Goal: Task Accomplishment & Management: Use online tool/utility

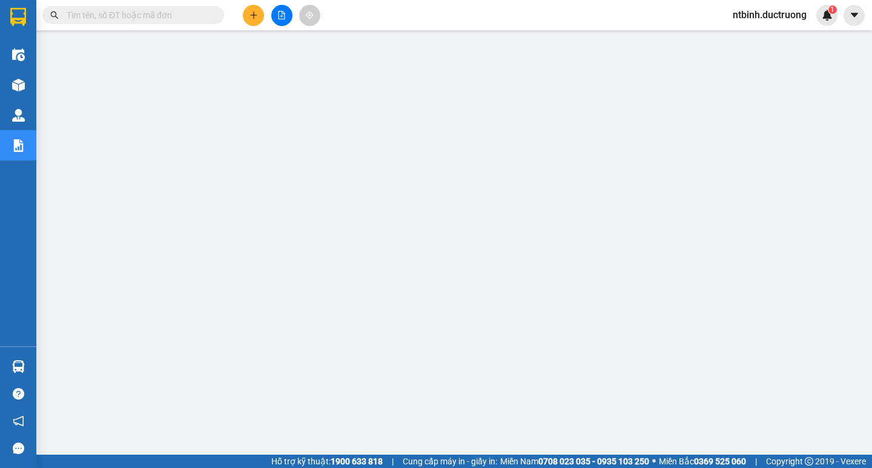
scroll to position [133, 0]
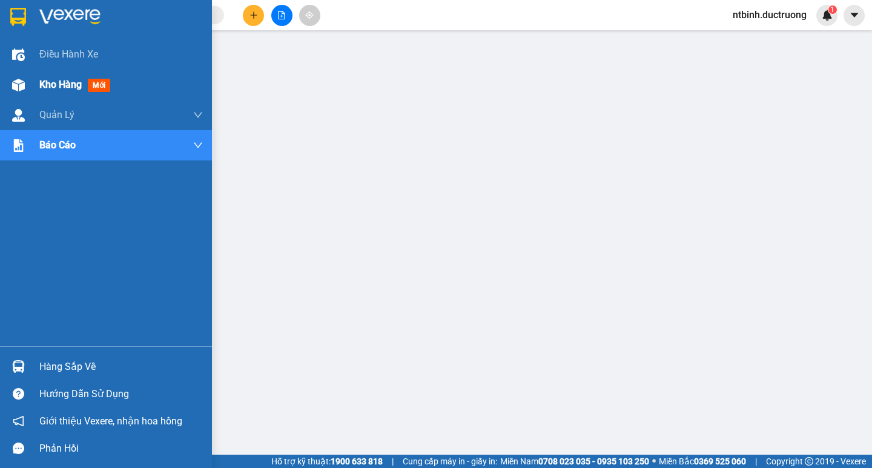
click at [12, 91] on img at bounding box center [18, 85] width 13 height 13
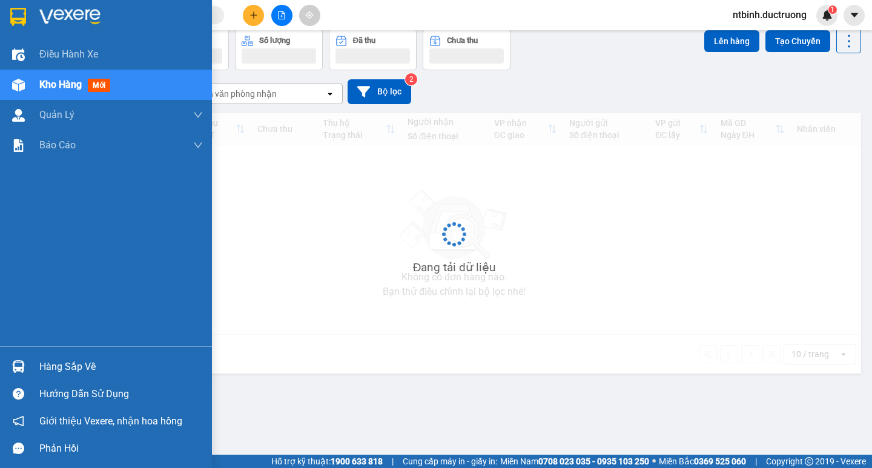
scroll to position [56, 0]
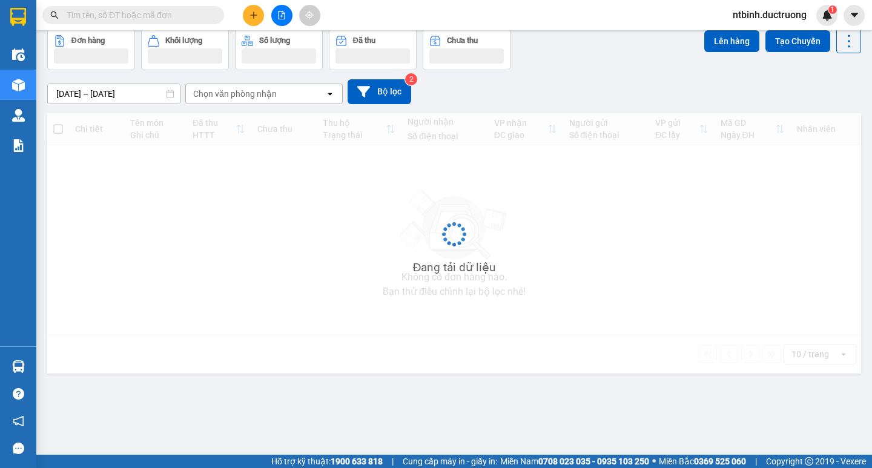
click at [170, 17] on input "text" at bounding box center [138, 14] width 143 height 13
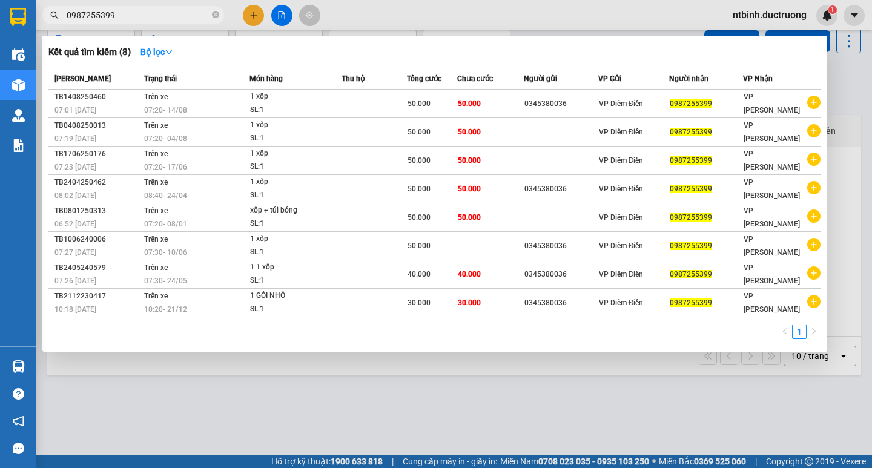
type input "0987255399"
click at [257, 14] on div at bounding box center [436, 234] width 872 height 468
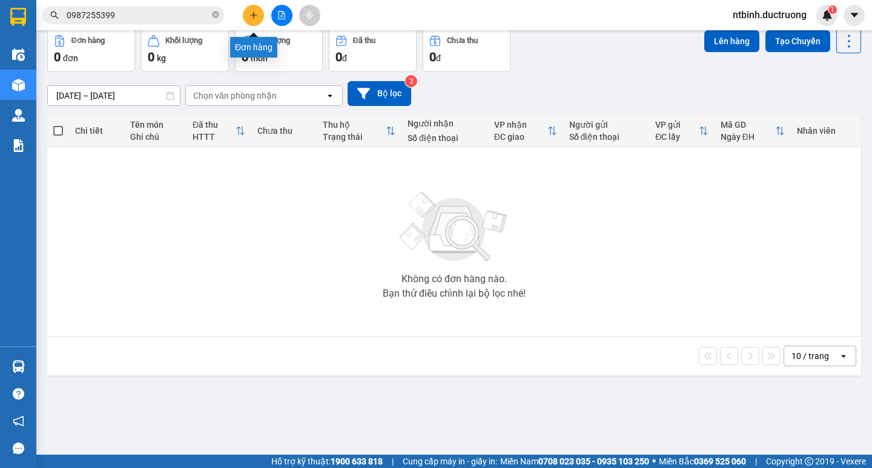
click at [260, 18] on button at bounding box center [253, 15] width 21 height 21
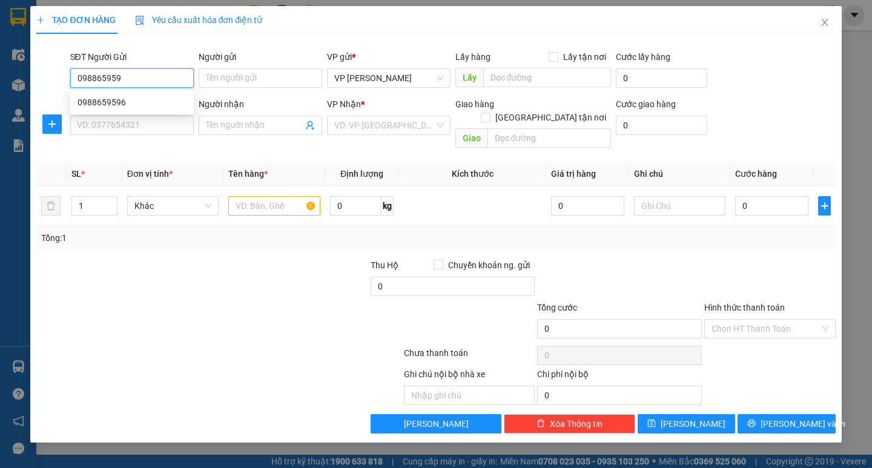
click at [168, 107] on div "0988659596" at bounding box center [132, 102] width 109 height 13
type input "0988659596"
click at [154, 127] on input "SĐT Người Nhận *" at bounding box center [132, 125] width 124 height 19
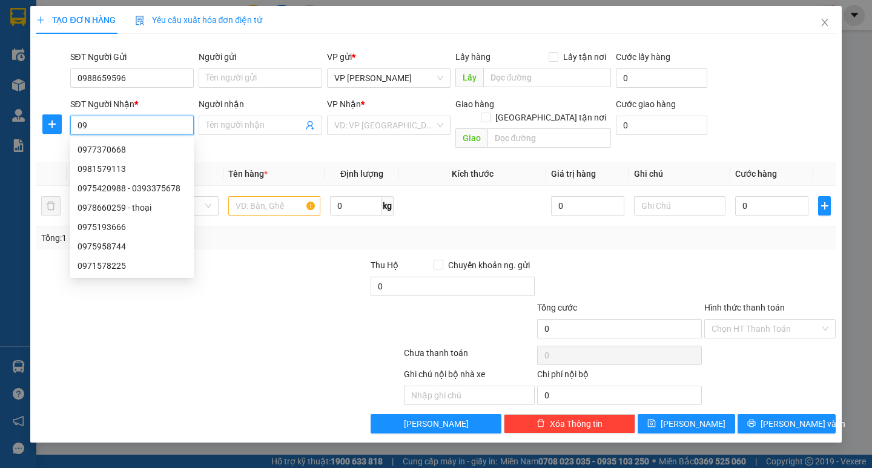
type input "0"
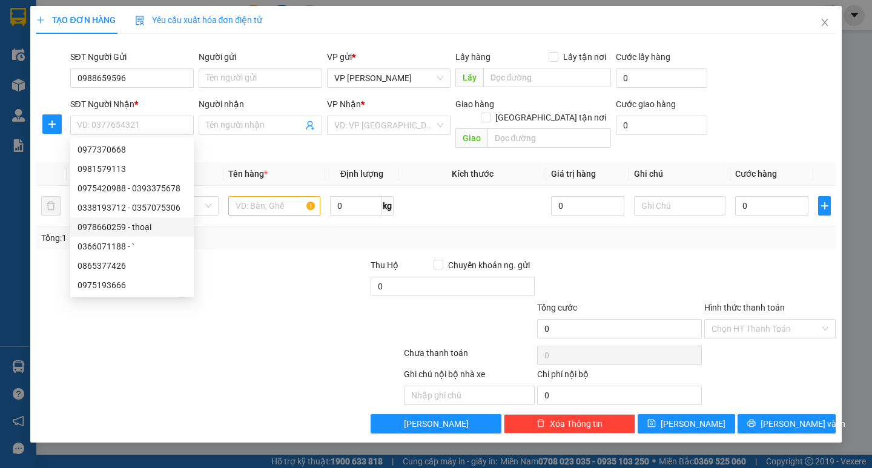
drag, startPoint x: 297, startPoint y: 271, endPoint x: 279, endPoint y: 265, distance: 18.4
click at [294, 271] on div at bounding box center [285, 280] width 167 height 42
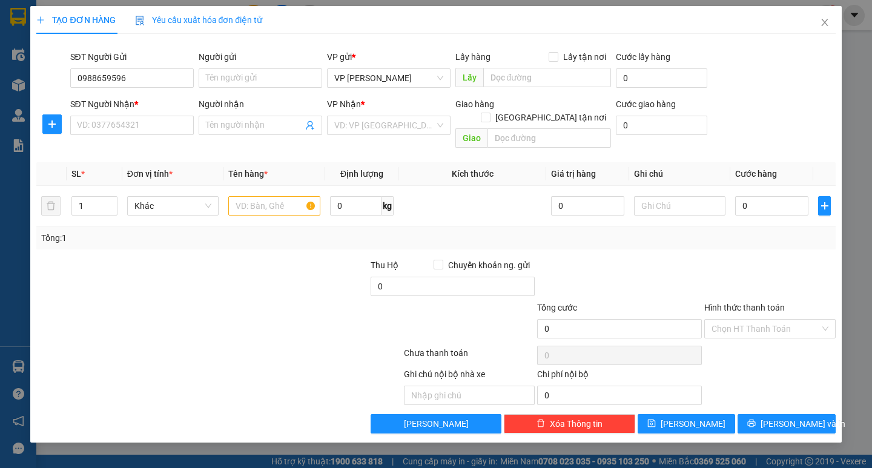
click at [142, 137] on div "SĐT Người Nhận * VD: 0377654321" at bounding box center [132, 119] width 124 height 42
click at [142, 128] on input "SĐT Người Nhận *" at bounding box center [132, 125] width 124 height 19
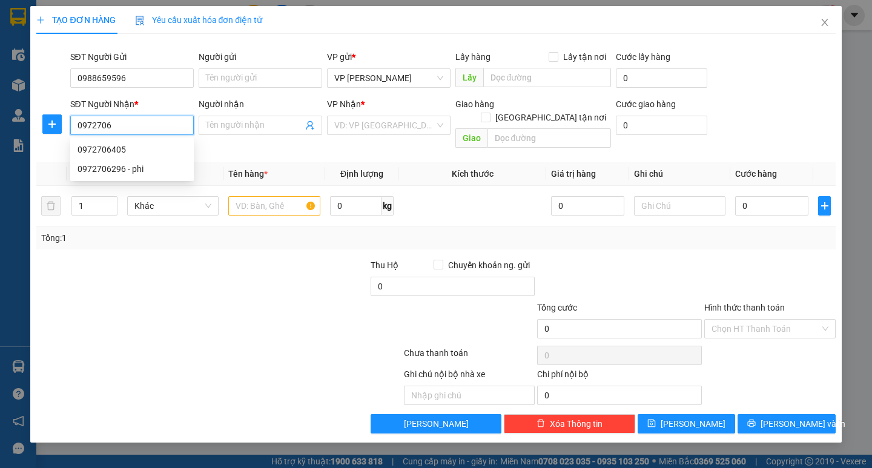
click at [145, 153] on div "0972706405" at bounding box center [132, 149] width 109 height 13
type input "0972706405"
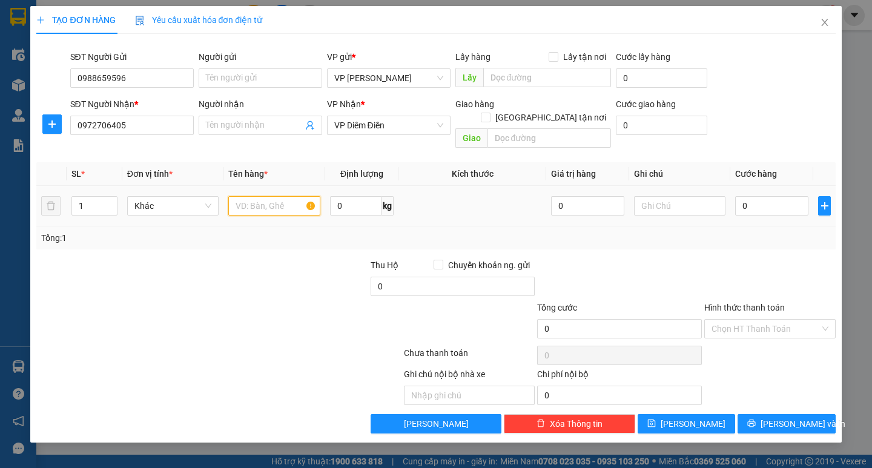
click at [254, 196] on input "text" at bounding box center [273, 205] width 91 height 19
type input "xoops"
click at [770, 196] on input "0" at bounding box center [771, 205] width 73 height 19
click at [743, 196] on input "0" at bounding box center [771, 205] width 73 height 19
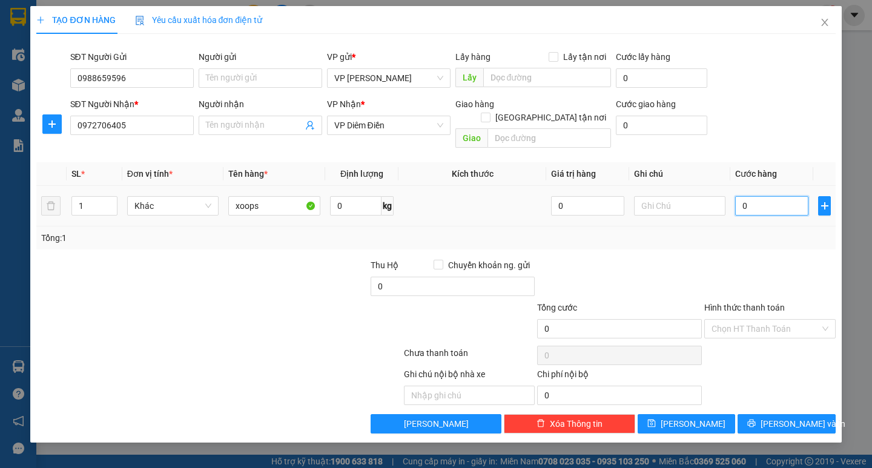
click at [743, 196] on input "0" at bounding box center [771, 205] width 73 height 19
click at [741, 196] on input "0" at bounding box center [771, 205] width 73 height 19
type input "50"
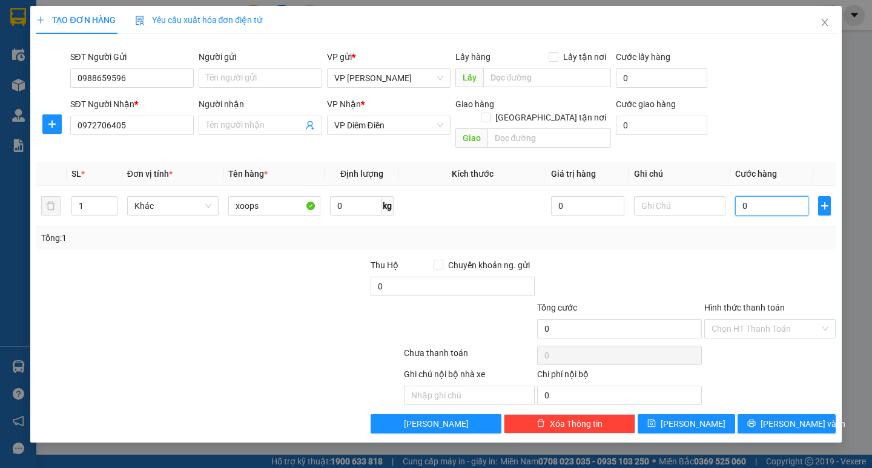
type input "50"
type input "50.000"
click at [794, 262] on div at bounding box center [770, 280] width 134 height 42
click at [756, 320] on input "Hình thức thanh toán" at bounding box center [766, 329] width 108 height 18
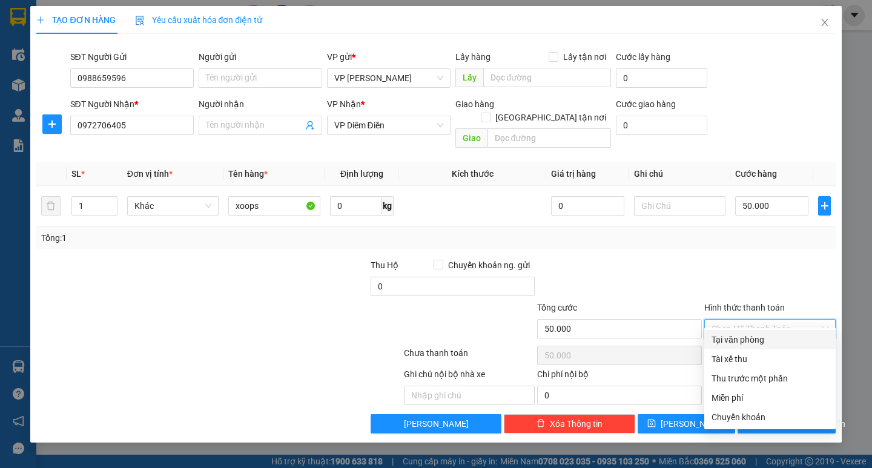
click at [754, 346] on div "Tại văn phòng" at bounding box center [769, 339] width 131 height 19
type input "0"
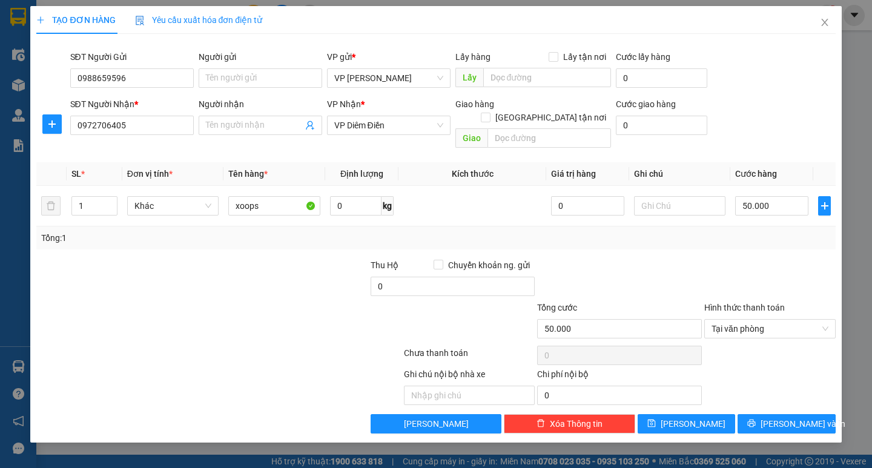
click at [801, 420] on div "TẠO ĐƠN HÀNG Yêu cầu xuất hóa đơn điện tử Transit Pickup Surcharge Ids Transit …" at bounding box center [435, 224] width 811 height 437
click at [801, 417] on span "[PERSON_NAME] và In" at bounding box center [803, 423] width 85 height 13
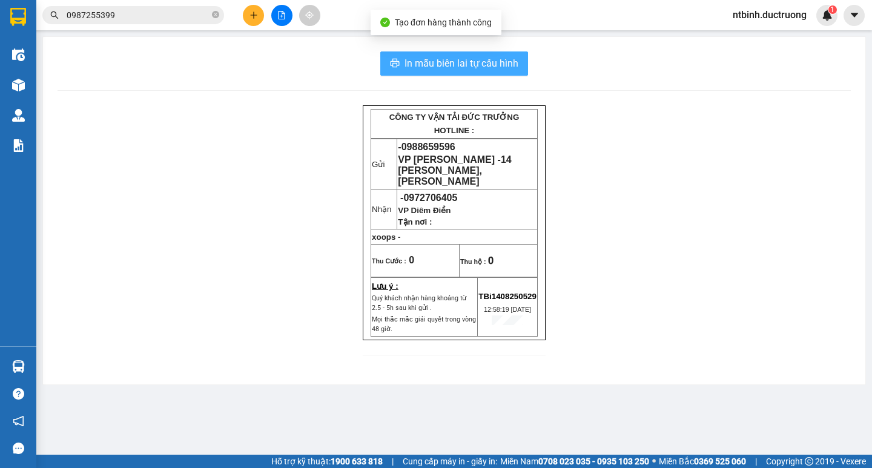
click at [469, 64] on span "In mẫu biên lai tự cấu hình" at bounding box center [462, 63] width 114 height 15
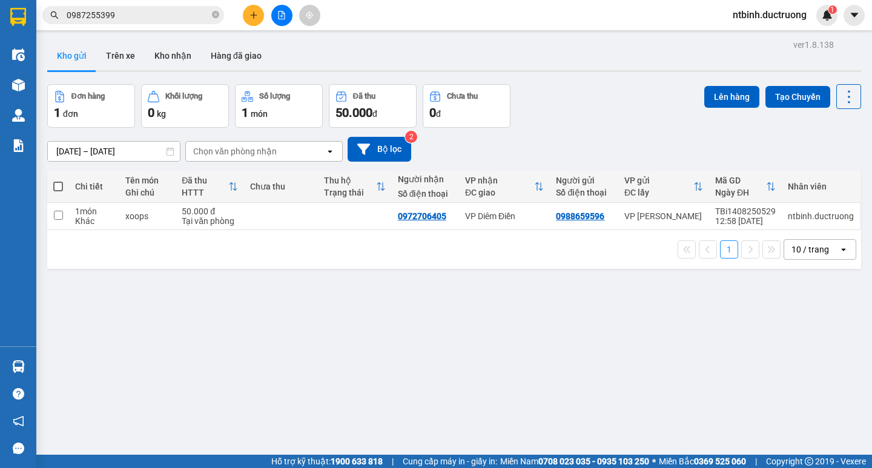
click at [253, 10] on button at bounding box center [253, 15] width 21 height 21
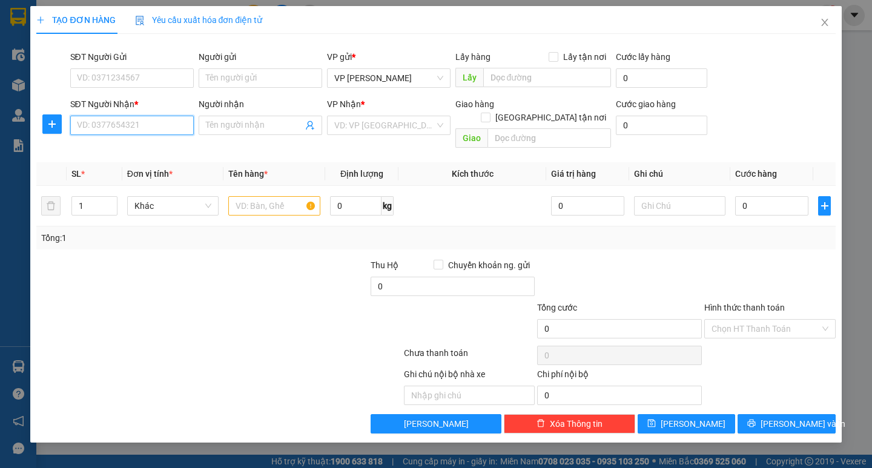
click at [117, 129] on input "SĐT Người Nhận *" at bounding box center [132, 125] width 124 height 19
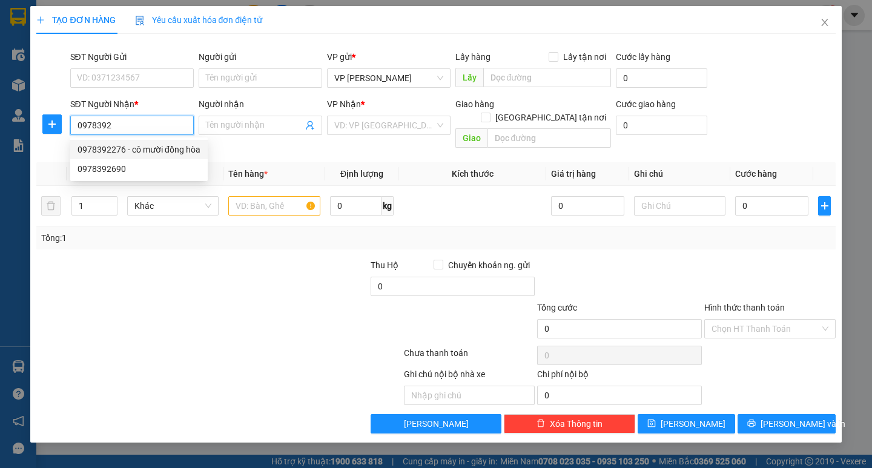
click at [130, 145] on div "0978392276 - cô mười đồng hòa" at bounding box center [139, 149] width 123 height 13
type input "0978392276"
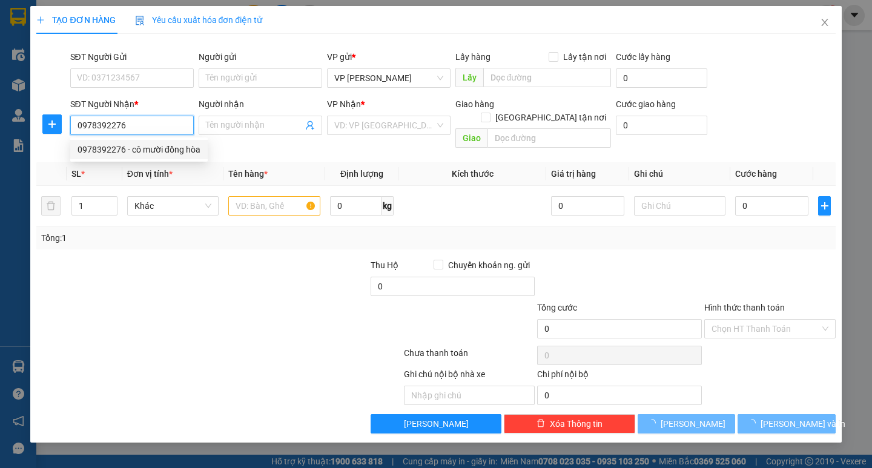
type input "cô mười đồng hòa"
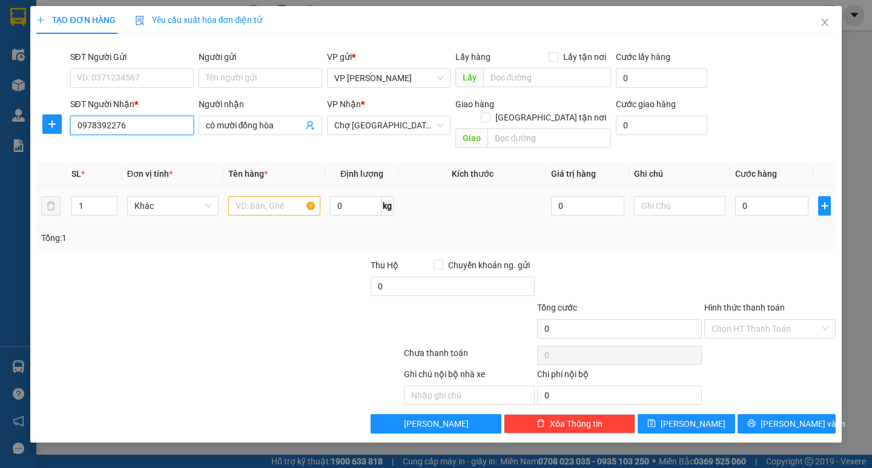
type input "0978392276"
click at [265, 196] on input "text" at bounding box center [273, 205] width 91 height 19
type input "bocj nhor"
click at [749, 196] on input "0" at bounding box center [771, 205] width 73 height 19
click at [739, 196] on input "0" at bounding box center [771, 205] width 73 height 19
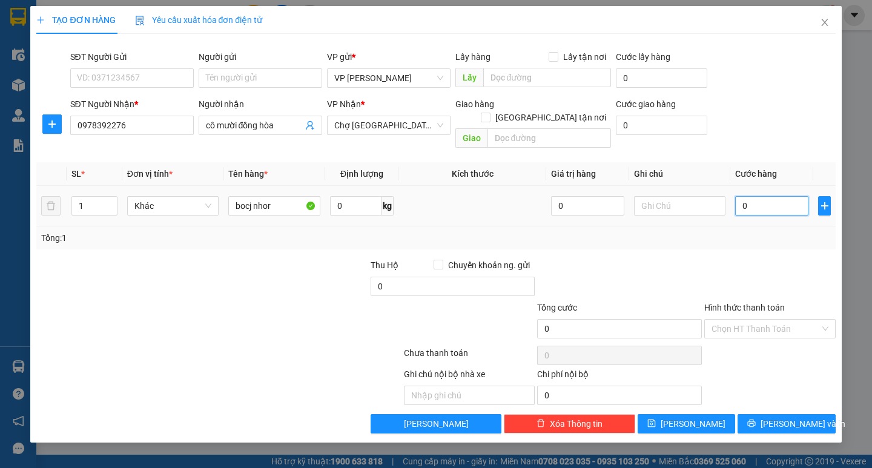
type input "30"
type input "30.000"
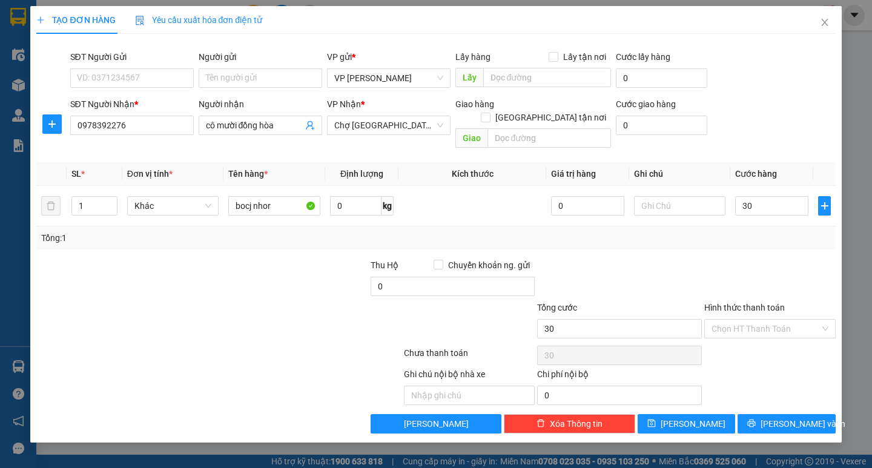
type input "30.000"
click at [799, 270] on div at bounding box center [770, 280] width 134 height 42
click at [795, 417] on span "[PERSON_NAME] và In" at bounding box center [803, 423] width 85 height 13
click at [829, 24] on icon "close" at bounding box center [825, 23] width 10 height 10
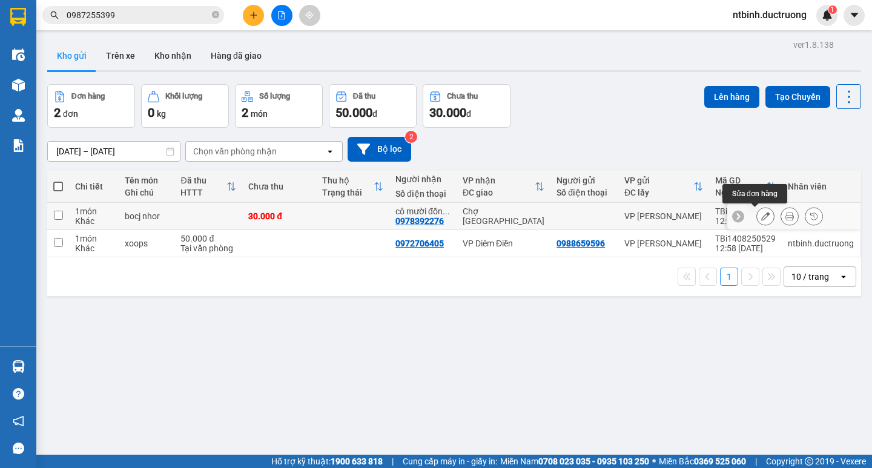
click at [761, 214] on icon at bounding box center [765, 216] width 8 height 8
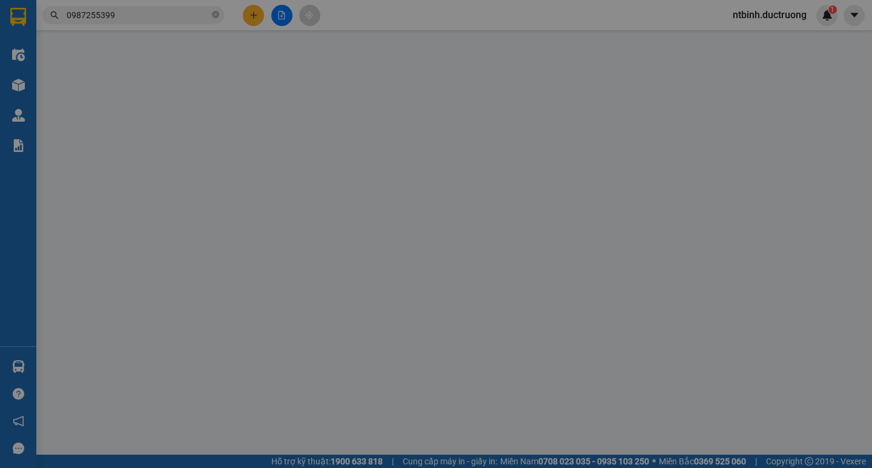
type input "0978392276"
type input "cô mười đồng hòa"
type input "30.000"
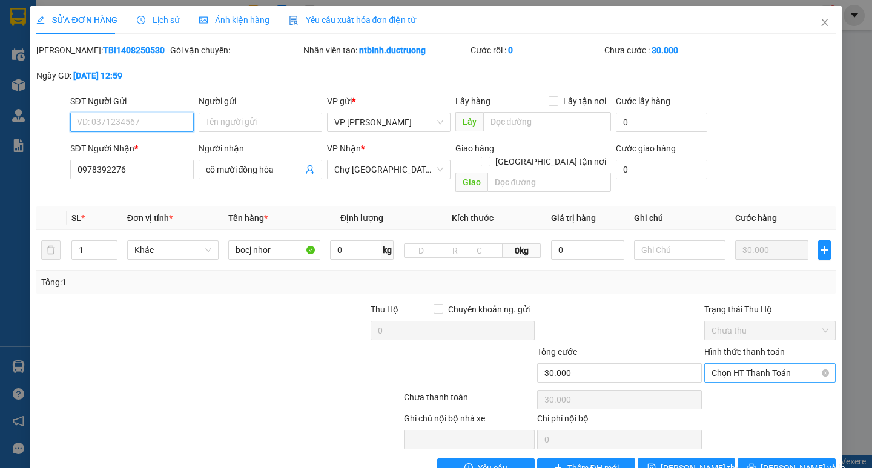
click at [776, 364] on span "Chọn HT Thanh Toán" at bounding box center [770, 373] width 117 height 18
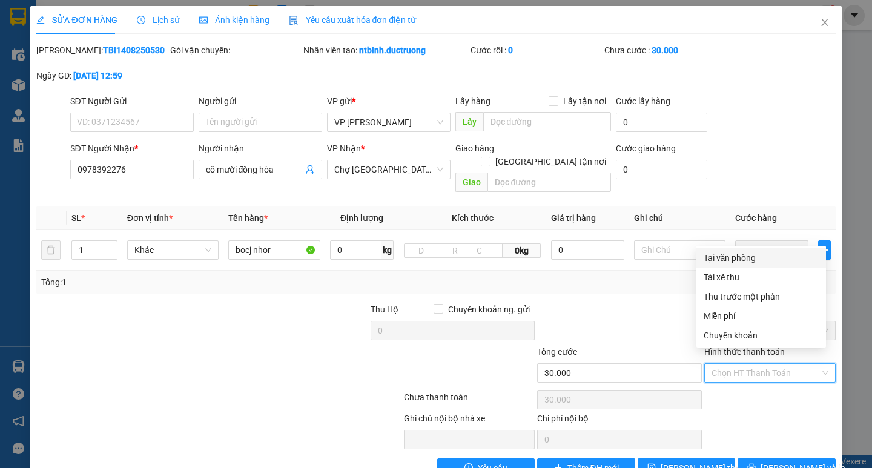
click at [729, 255] on div "Tại văn phòng" at bounding box center [761, 257] width 115 height 13
type input "0"
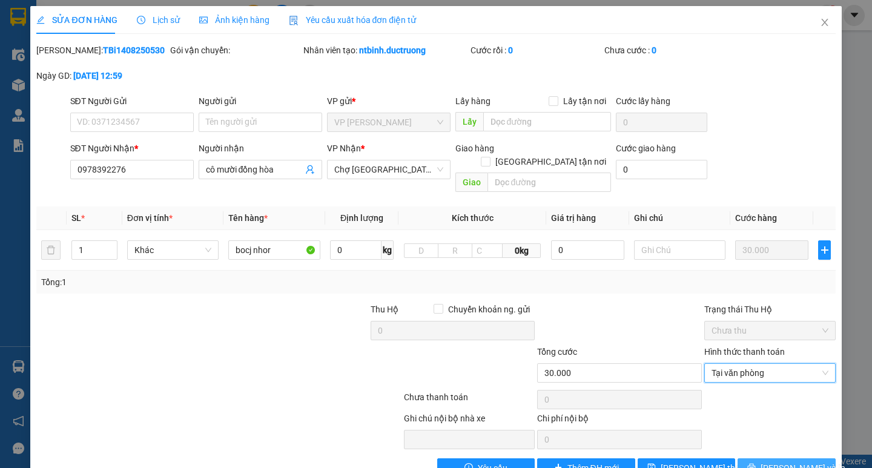
click at [796, 461] on span "[PERSON_NAME] và In" at bounding box center [803, 467] width 85 height 13
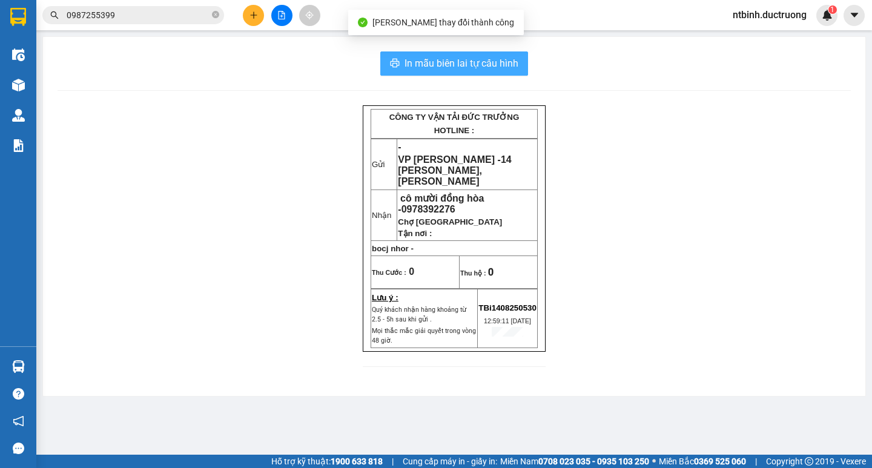
click at [492, 59] on span "In mẫu biên lai tự cấu hình" at bounding box center [462, 63] width 114 height 15
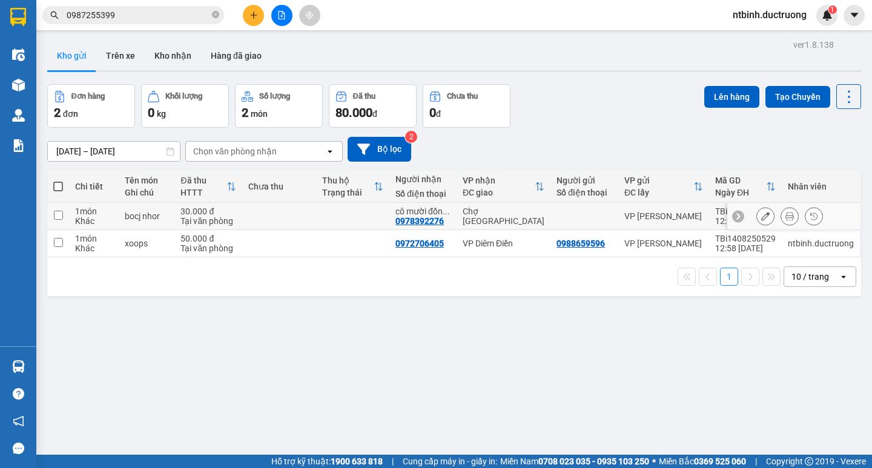
click at [59, 209] on td at bounding box center [58, 216] width 22 height 27
checkbox input "true"
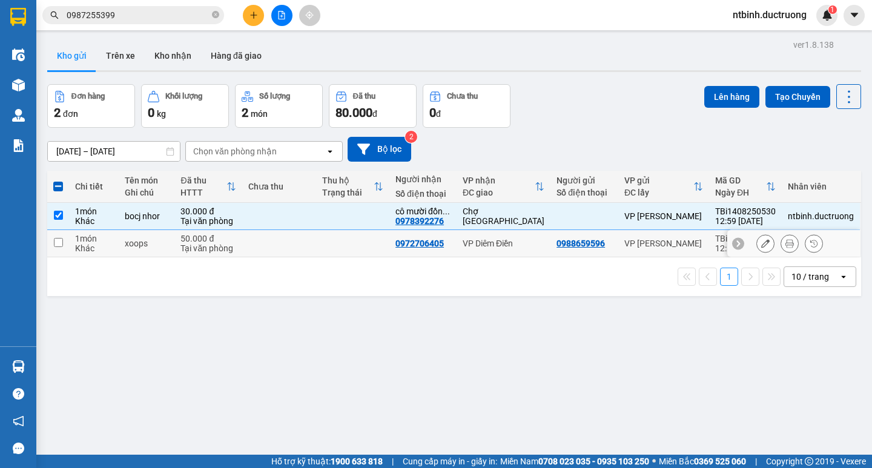
click at [59, 247] on td at bounding box center [58, 243] width 22 height 27
checkbox input "true"
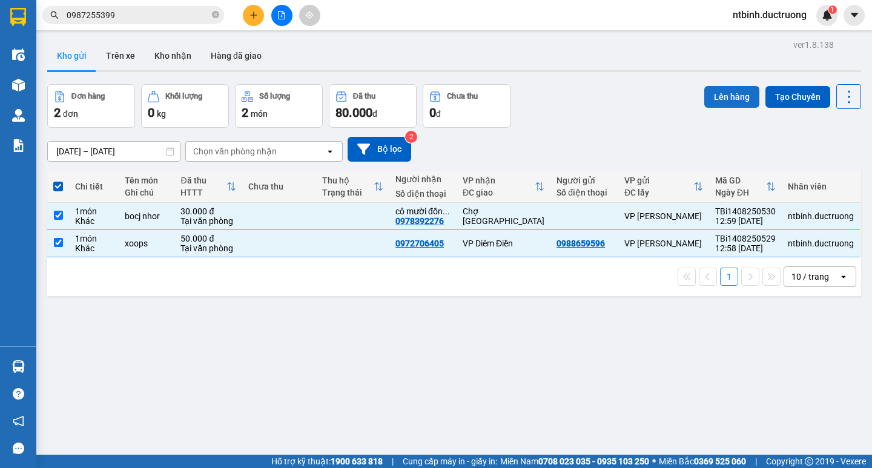
click at [723, 94] on button "Lên hàng" at bounding box center [731, 97] width 55 height 22
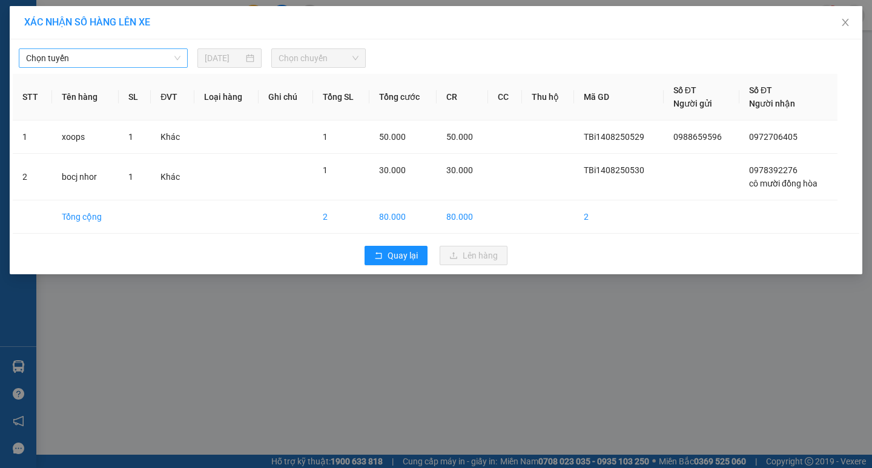
click at [171, 54] on span "Chọn tuyến" at bounding box center [103, 58] width 154 height 18
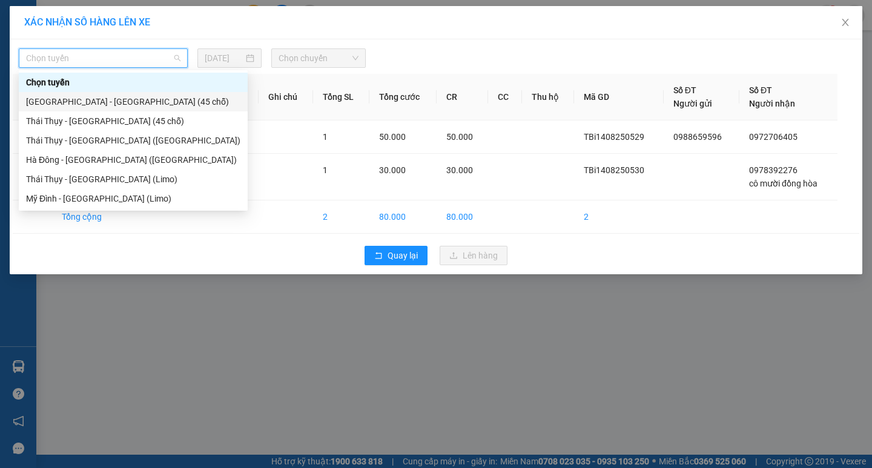
click at [138, 106] on div "[GEOGRAPHIC_DATA] - [GEOGRAPHIC_DATA] (45 chỗ)" at bounding box center [133, 101] width 214 height 13
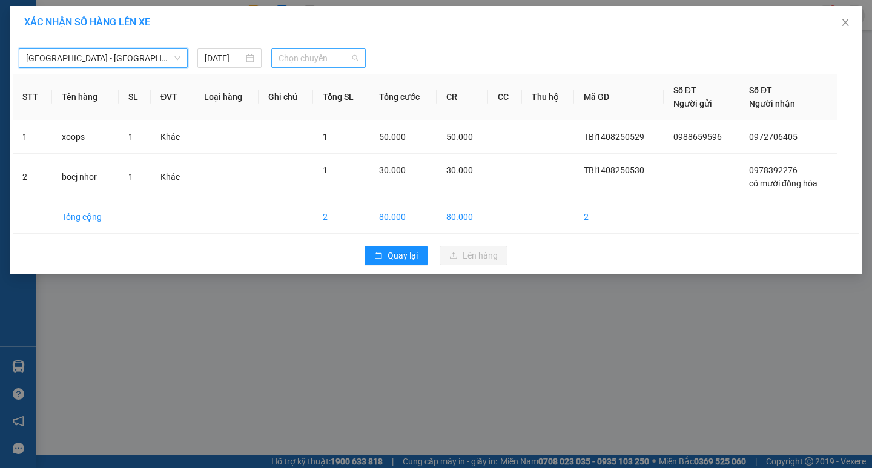
click at [336, 64] on span "Chọn chuyến" at bounding box center [319, 58] width 80 height 18
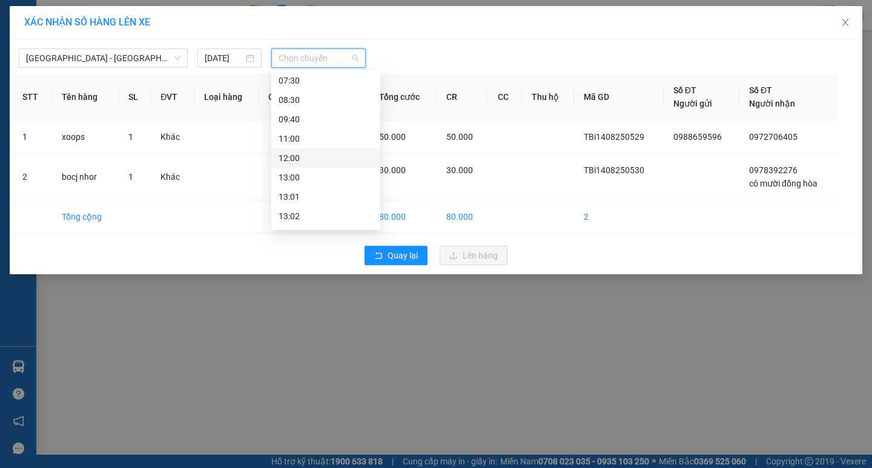
scroll to position [61, 0]
click at [316, 174] on div "13:00" at bounding box center [326, 176] width 94 height 13
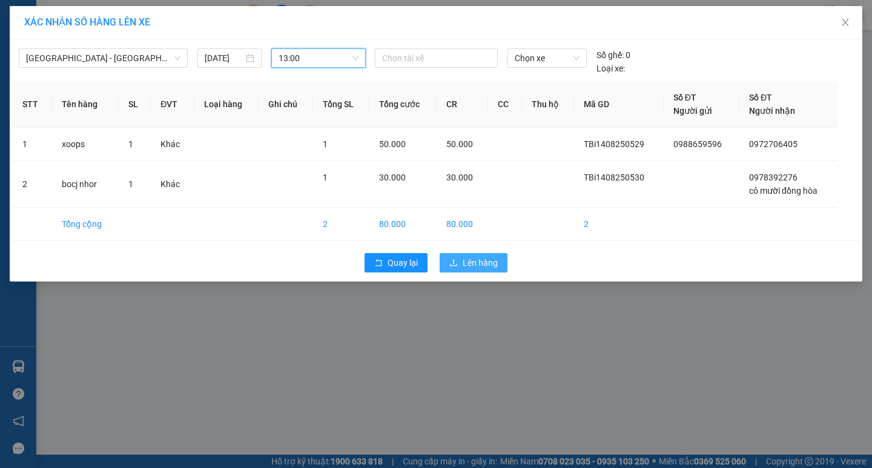
click at [468, 256] on span "Lên hàng" at bounding box center [480, 262] width 35 height 13
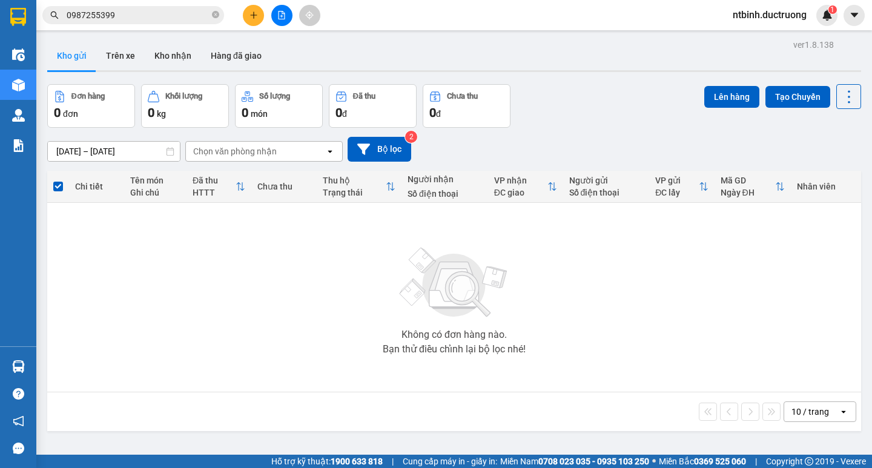
click at [245, 16] on button at bounding box center [253, 15] width 21 height 21
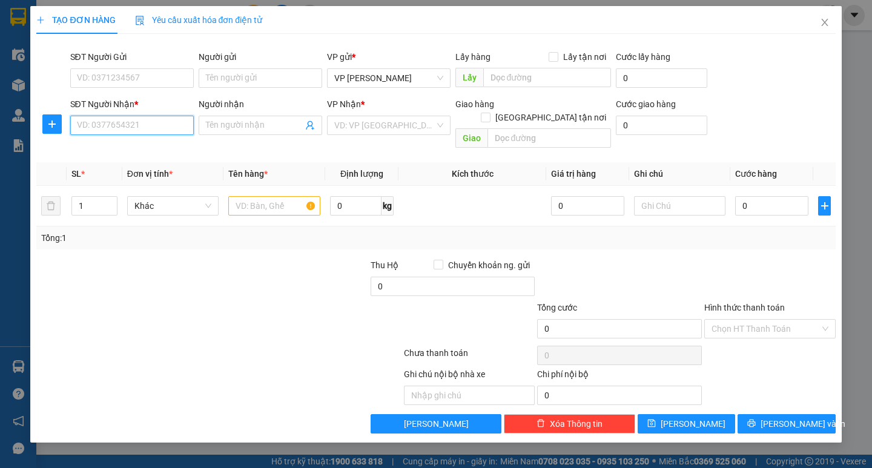
click at [165, 125] on input "SĐT Người Nhận *" at bounding box center [132, 125] width 124 height 19
click at [141, 154] on div "0969444522" at bounding box center [132, 149] width 109 height 13
type input "0969444522"
click at [299, 196] on input "text" at bounding box center [273, 205] width 91 height 19
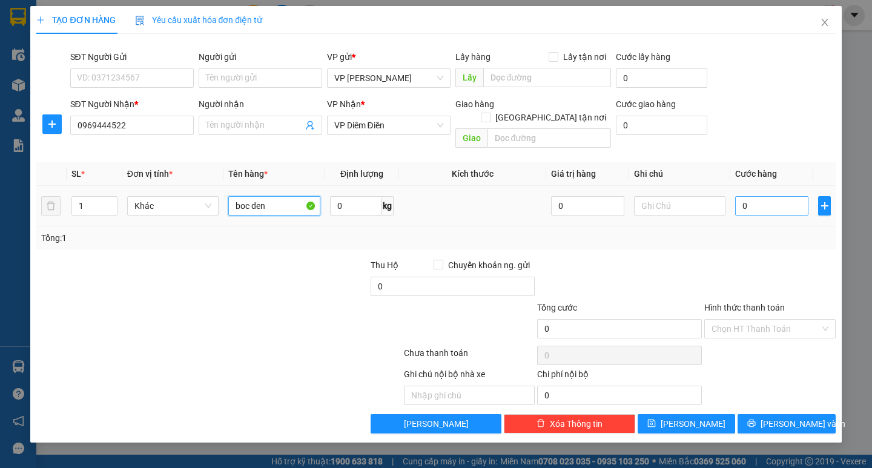
type input "boc den"
click at [738, 196] on input "0" at bounding box center [771, 205] width 73 height 19
type input "40"
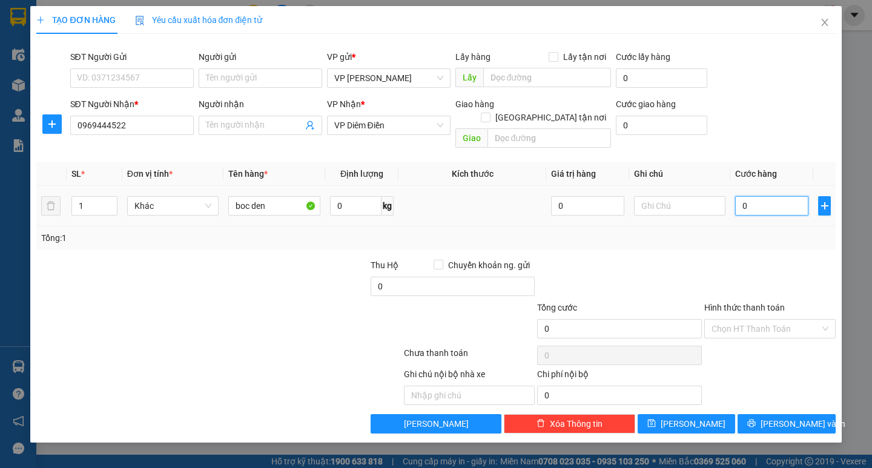
type input "40"
type input "40.000"
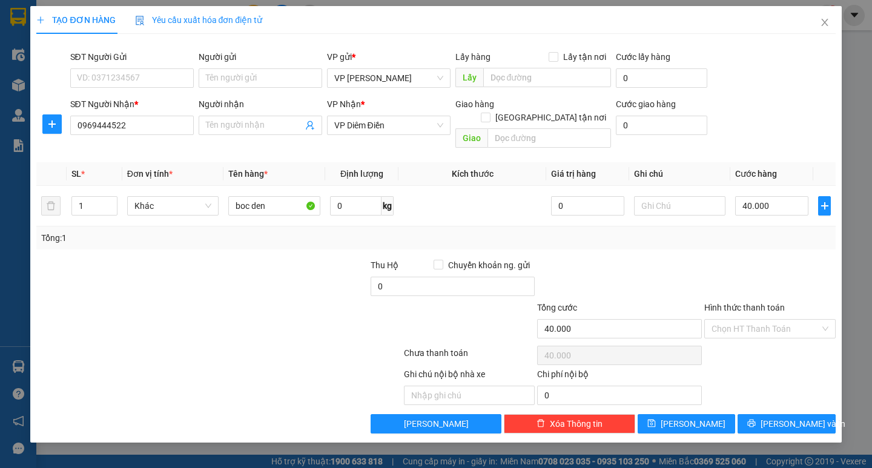
click at [778, 263] on div at bounding box center [770, 280] width 134 height 42
click at [796, 417] on span "[PERSON_NAME] và In" at bounding box center [803, 423] width 85 height 13
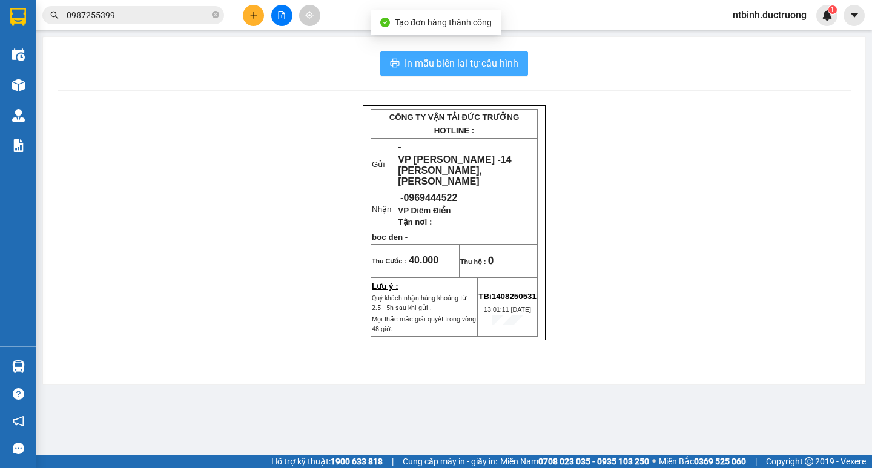
click at [488, 67] on span "In mẫu biên lai tự cấu hình" at bounding box center [462, 63] width 114 height 15
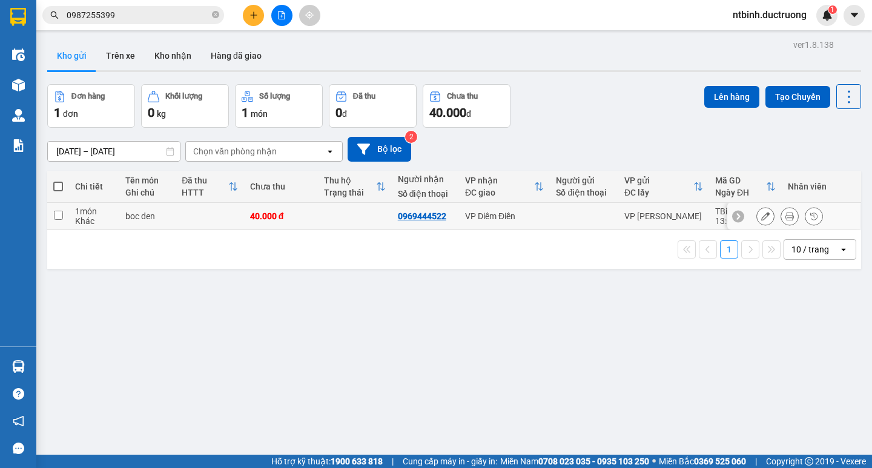
click at [60, 214] on input "checkbox" at bounding box center [58, 215] width 9 height 9
checkbox input "true"
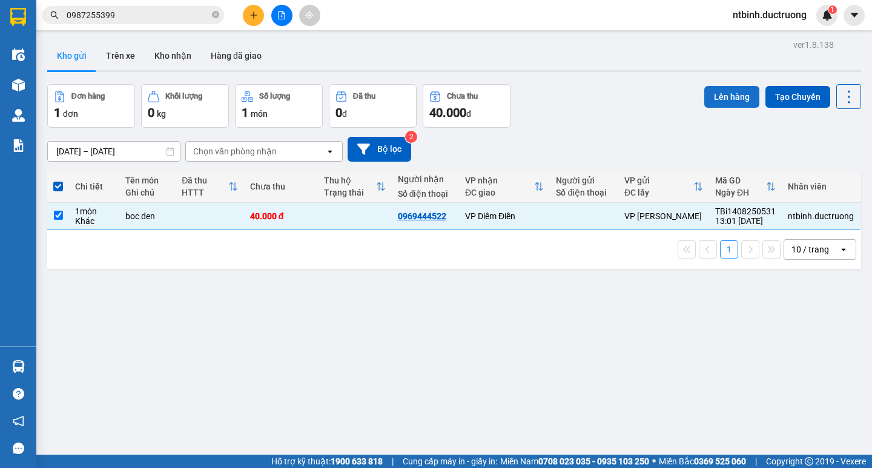
click at [740, 99] on button "Lên hàng" at bounding box center [731, 97] width 55 height 22
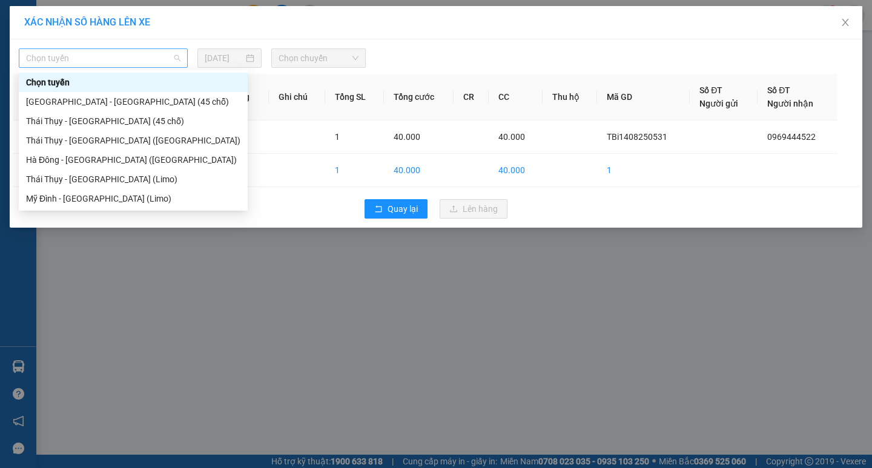
click at [176, 56] on span "Chọn tuyến" at bounding box center [103, 58] width 154 height 18
click at [149, 102] on div "[GEOGRAPHIC_DATA] - [GEOGRAPHIC_DATA] (45 chỗ)" at bounding box center [133, 101] width 214 height 13
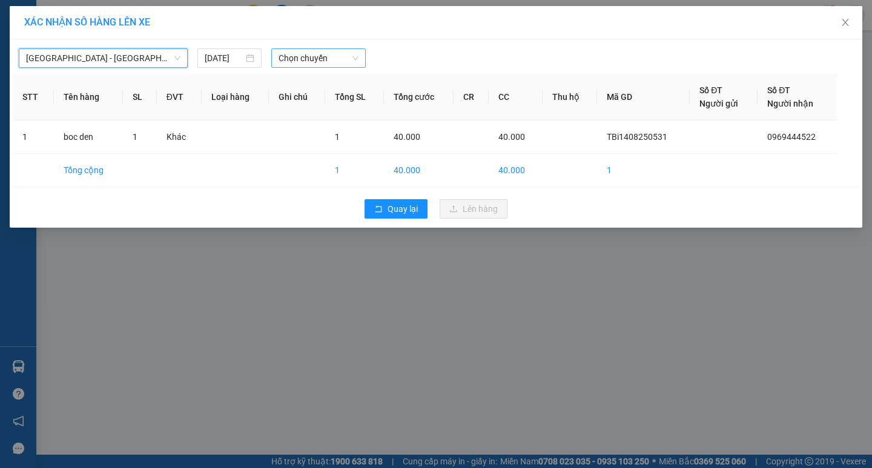
click at [363, 61] on div "Chọn chuyến" at bounding box center [318, 57] width 94 height 19
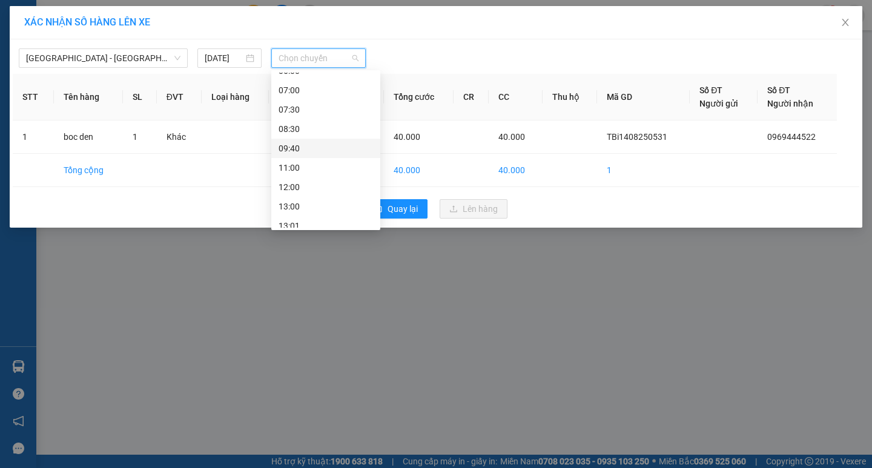
scroll to position [61, 0]
click at [304, 174] on div "13:00" at bounding box center [326, 176] width 94 height 13
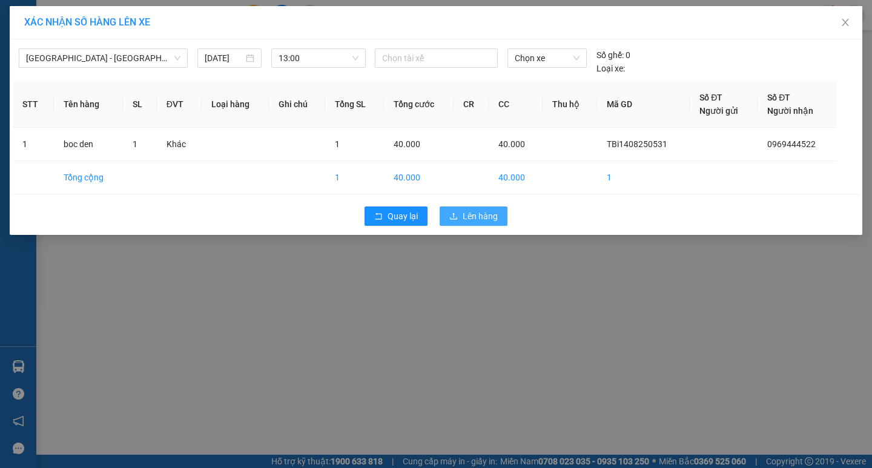
click at [489, 214] on span "Lên hàng" at bounding box center [480, 216] width 35 height 13
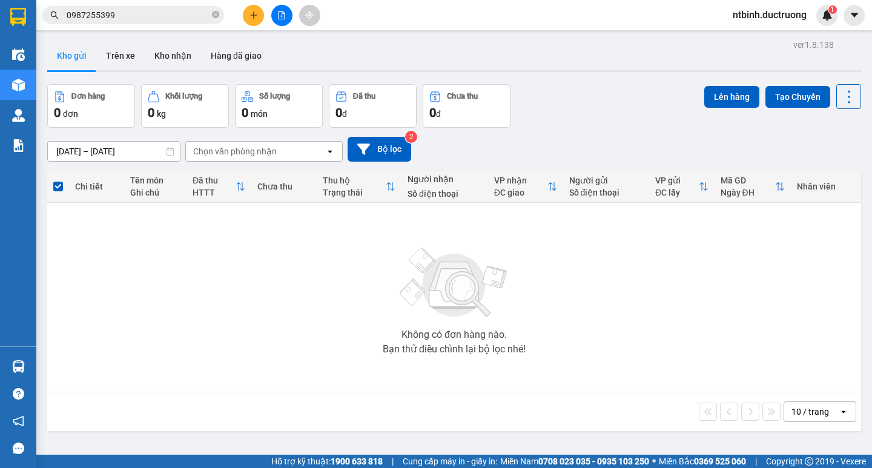
click at [285, 11] on icon "file-add" at bounding box center [281, 15] width 8 height 8
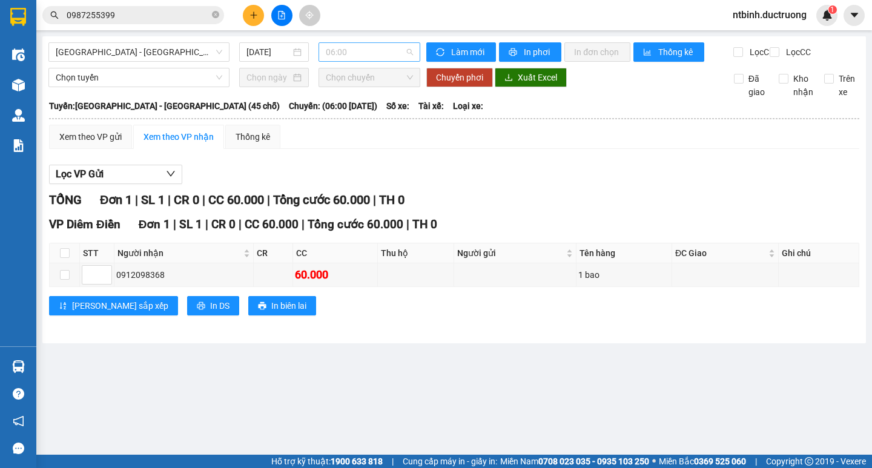
click at [399, 50] on span "06:00" at bounding box center [369, 52] width 87 height 18
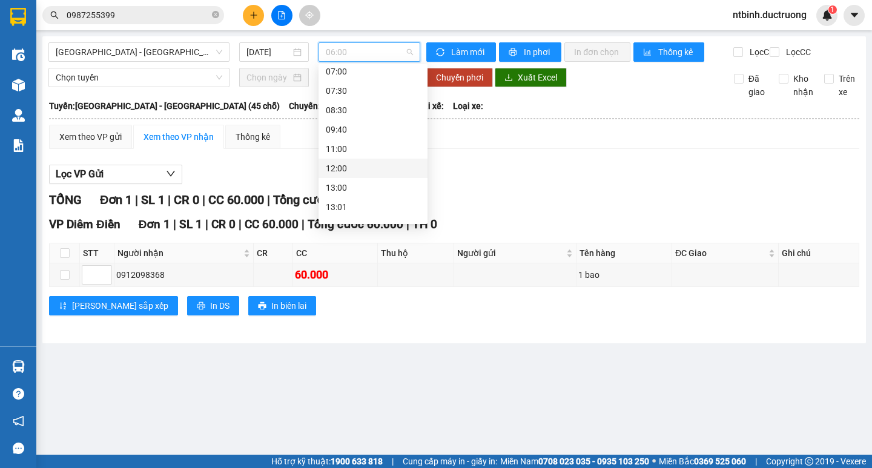
scroll to position [61, 0]
click at [374, 168] on div "13:00" at bounding box center [373, 170] width 94 height 13
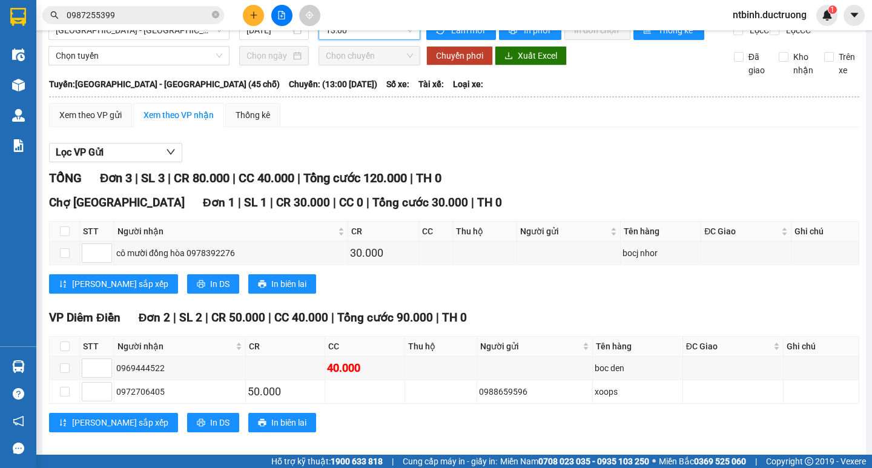
scroll to position [44, 0]
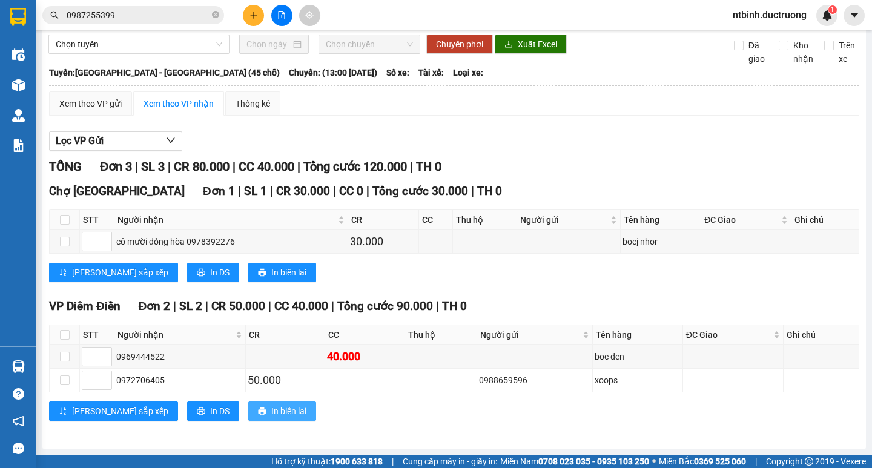
click at [271, 414] on span "In biên lai" at bounding box center [288, 411] width 35 height 13
click at [315, 429] on div "VP Diêm Điền Đơn 2 | SL 2 | CR 50.000 | CC 40.000 | Tổng cước 90.000 | TH 0 STT…" at bounding box center [454, 363] width 810 height 133
